Goal: Register for event/course

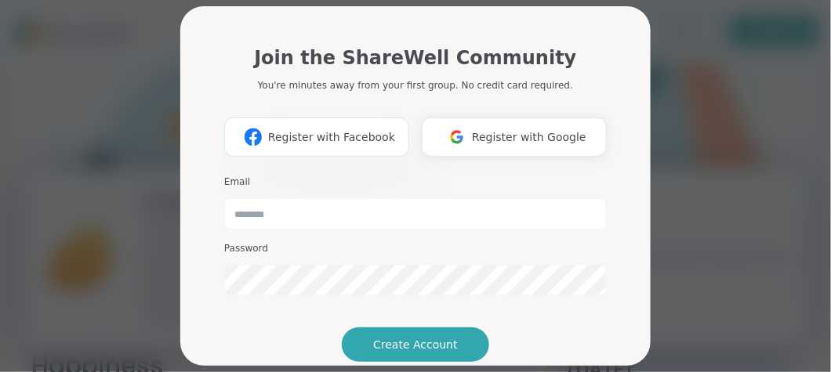
click at [359, 142] on span "Register with Facebook" at bounding box center [331, 137] width 127 height 16
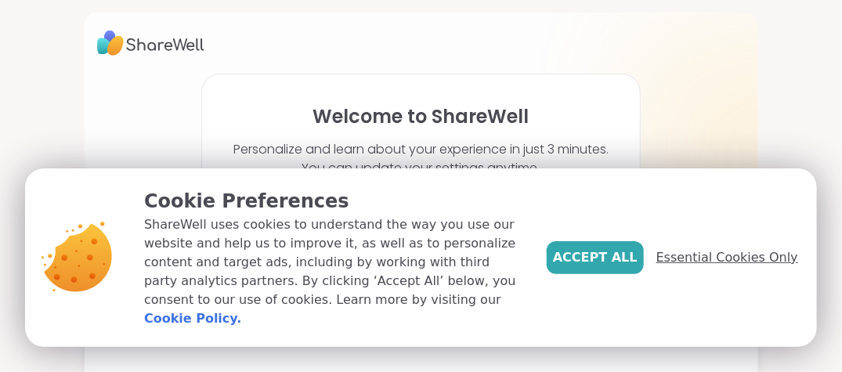
click at [710, 266] on span "Essential Cookies Only" at bounding box center [728, 257] width 142 height 19
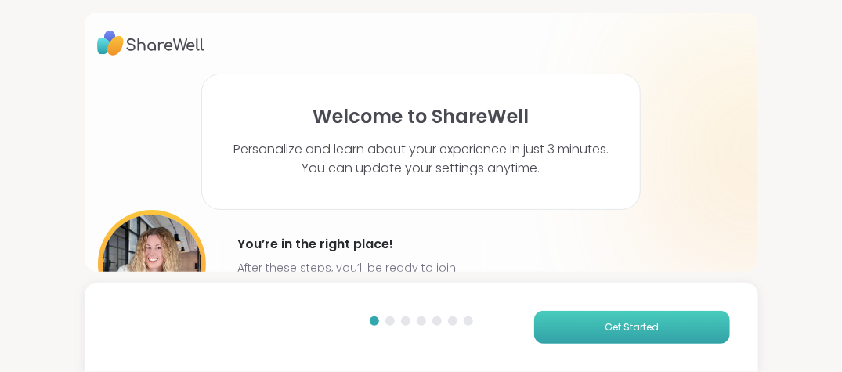
click at [617, 330] on span "Get Started" at bounding box center [632, 327] width 54 height 14
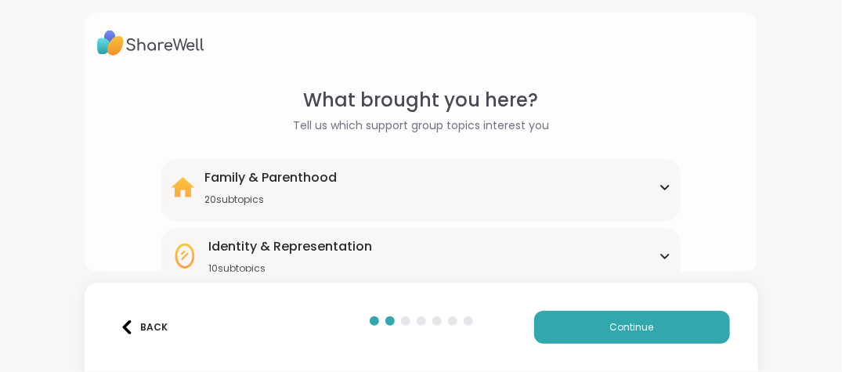
click at [817, 353] on div "What brought you here? Tell us which support group topics interest you Family &…" at bounding box center [421, 186] width 842 height 372
drag, startPoint x: 722, startPoint y: 233, endPoint x: 740, endPoint y: 270, distance: 41.4
click at [740, 270] on div "What brought you here? Tell us which support group topics interest you Family &…" at bounding box center [422, 142] width 674 height 259
click at [667, 316] on button "Continue" at bounding box center [632, 327] width 196 height 33
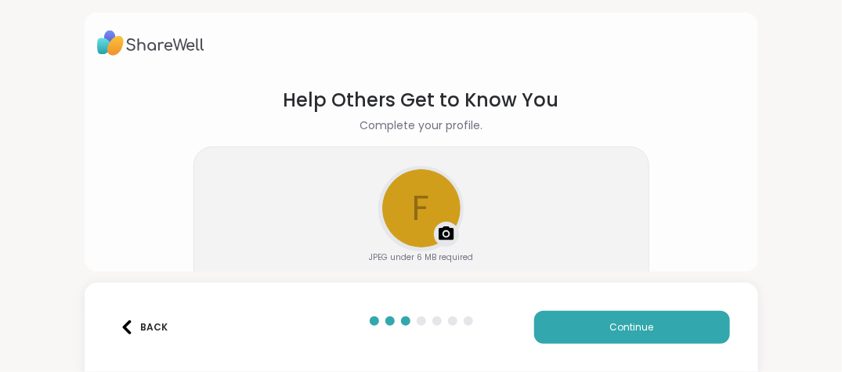
drag, startPoint x: 667, startPoint y: 316, endPoint x: 763, endPoint y: 230, distance: 128.8
click at [763, 230] on div "**********" at bounding box center [421, 186] width 842 height 372
click at [631, 324] on span "Continue" at bounding box center [632, 327] width 44 height 14
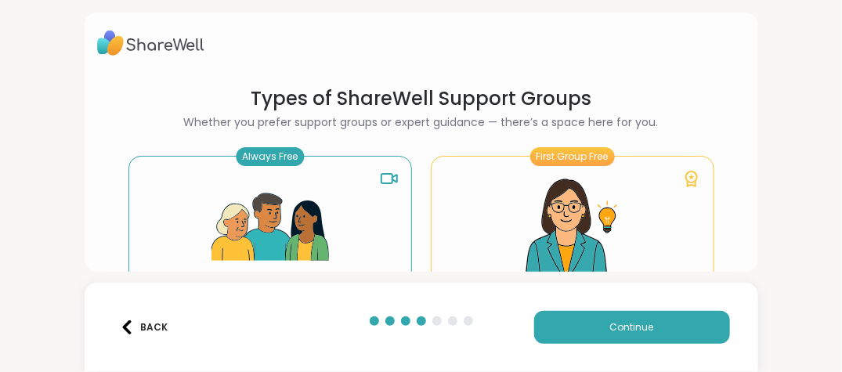
click at [252, 156] on div "Always Free" at bounding box center [270, 156] width 68 height 19
click at [292, 212] on img at bounding box center [271, 228] width 118 height 118
